Goal: Register for event/course

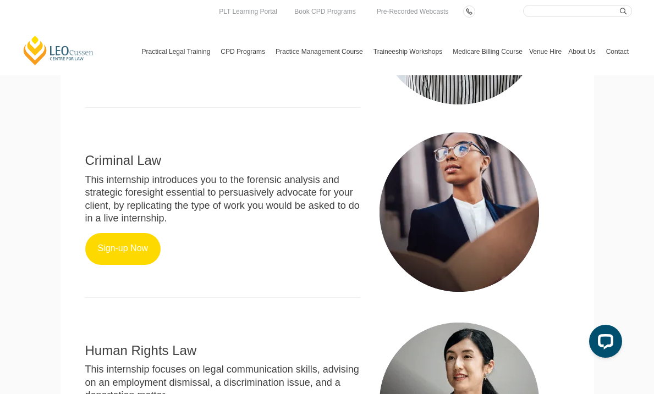
scroll to position [536, 0]
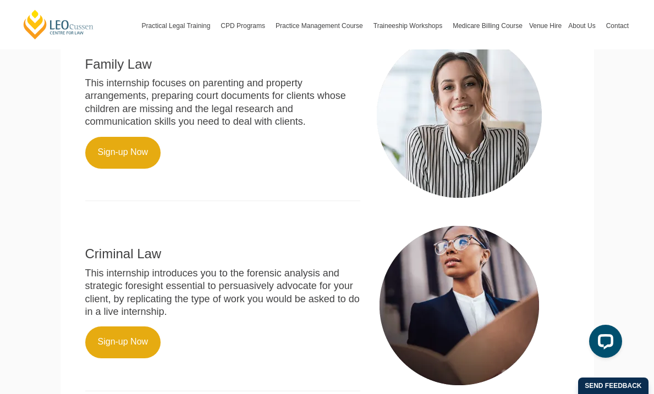
scroll to position [442, 0]
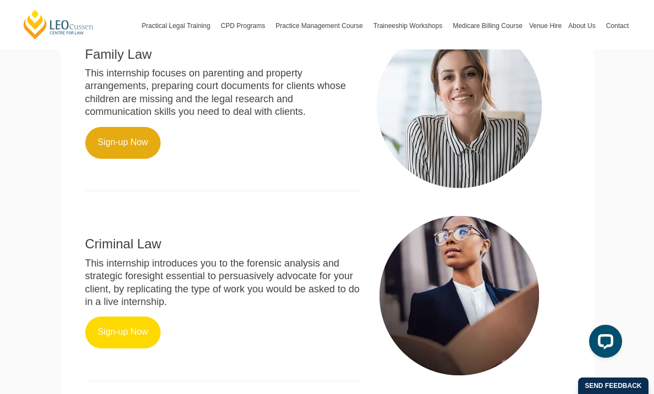
click at [132, 324] on link "Sign-up Now" at bounding box center [123, 333] width 76 height 32
